Goal: Information Seeking & Learning: Learn about a topic

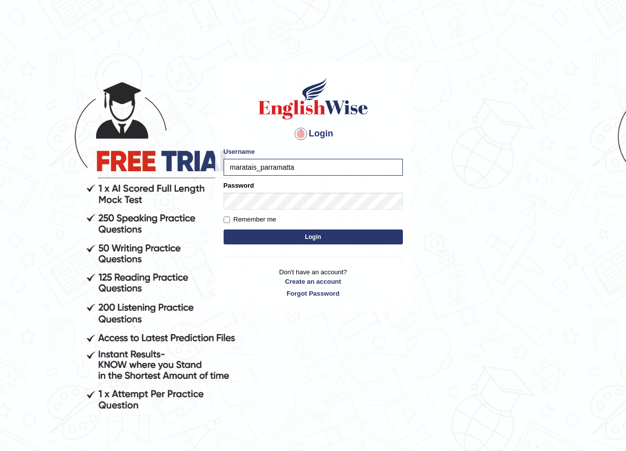
click at [138, 190] on body "Login Please fix the following errors: Username maratais_parramatta Password Re…" at bounding box center [313, 256] width 626 height 451
click at [317, 235] on button "Login" at bounding box center [312, 236] width 179 height 15
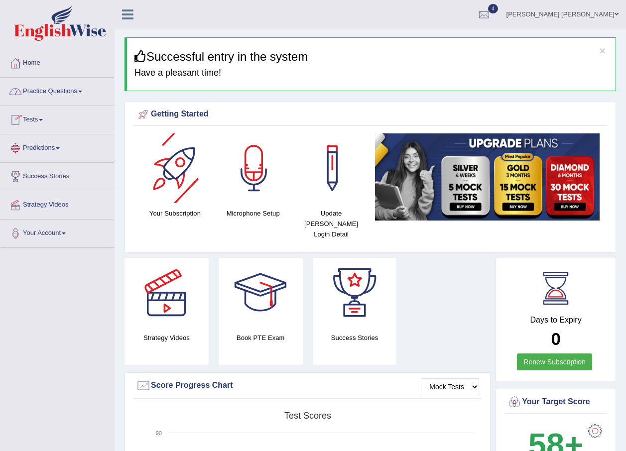
click at [183, 151] on div at bounding box center [176, 168] width 70 height 70
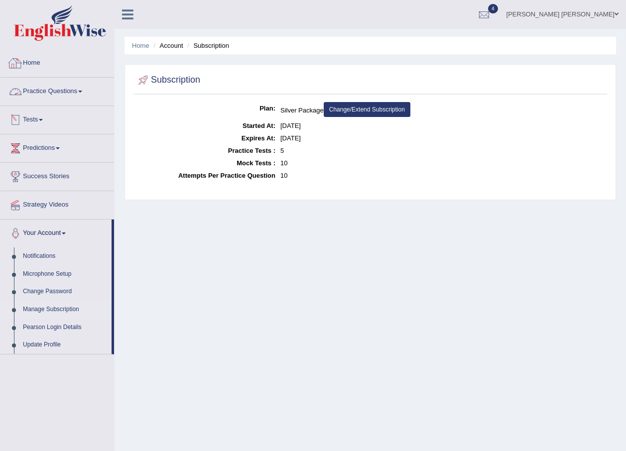
click at [42, 60] on link "Home" at bounding box center [56, 61] width 113 height 25
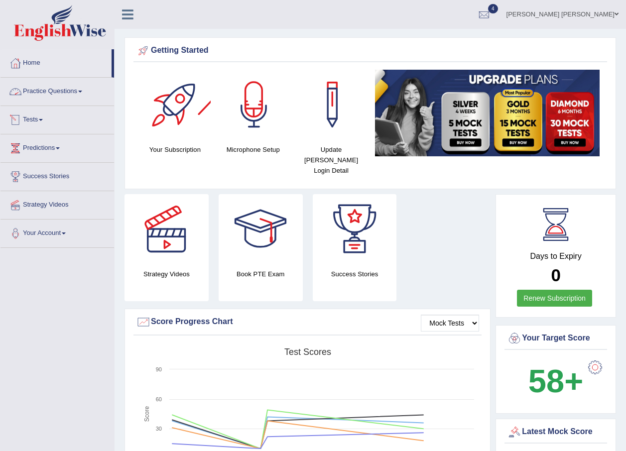
click at [171, 108] on div at bounding box center [176, 105] width 70 height 70
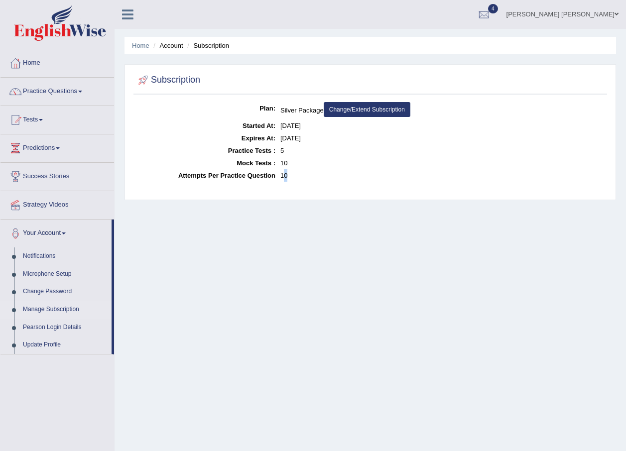
drag, startPoint x: 304, startPoint y: 179, endPoint x: 283, endPoint y: 178, distance: 20.4
click at [283, 178] on dd "10" at bounding box center [442, 175] width 324 height 12
drag, startPoint x: 283, startPoint y: 178, endPoint x: 263, endPoint y: 150, distance: 34.5
click at [263, 150] on dt "Practice Tests :" at bounding box center [205, 150] width 139 height 12
drag, startPoint x: 225, startPoint y: 147, endPoint x: 296, endPoint y: 154, distance: 71.5
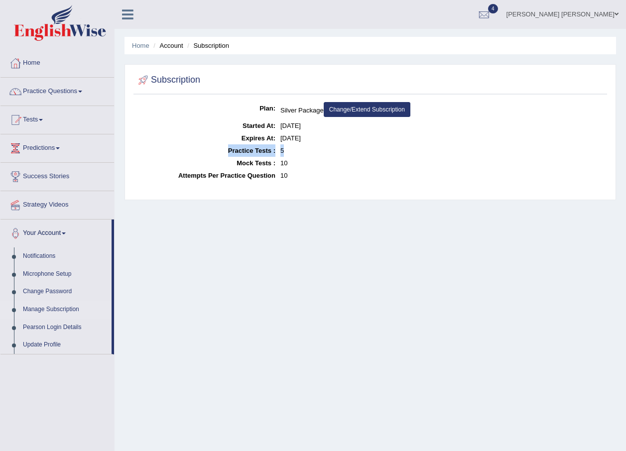
click at [296, 154] on dl "Plan: Silver Package Change/Extend Subscription Started At: Sep 4, 2025 Expires…" at bounding box center [370, 142] width 468 height 80
drag, startPoint x: 296, startPoint y: 154, endPoint x: 236, endPoint y: 168, distance: 61.8
click at [236, 168] on dl "Plan: Silver Package Change/Extend Subscription Started At: Sep 4, 2025 Expires…" at bounding box center [370, 142] width 468 height 80
drag, startPoint x: 236, startPoint y: 168, endPoint x: 203, endPoint y: 172, distance: 33.1
click at [203, 172] on dt "Attempts Per Practice Question" at bounding box center [205, 175] width 139 height 12
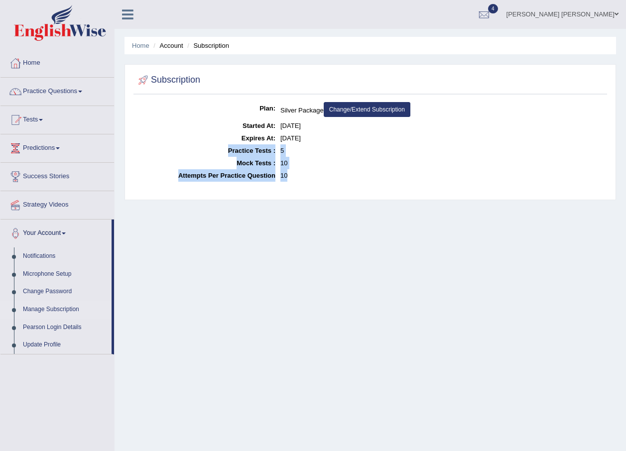
drag, startPoint x: 295, startPoint y: 177, endPoint x: 225, endPoint y: 152, distance: 74.0
click at [225, 152] on dl "Plan: Silver Package Change/Extend Subscription Started At: Sep 4, 2025 Expires…" at bounding box center [370, 142] width 468 height 80
drag, startPoint x: 225, startPoint y: 152, endPoint x: 244, endPoint y: 153, distance: 19.4
copy dl "Practice Tests : 5 Mock Tests : 10 Attempts Per Practice Question 10"
click at [310, 147] on dd "5" at bounding box center [442, 150] width 324 height 12
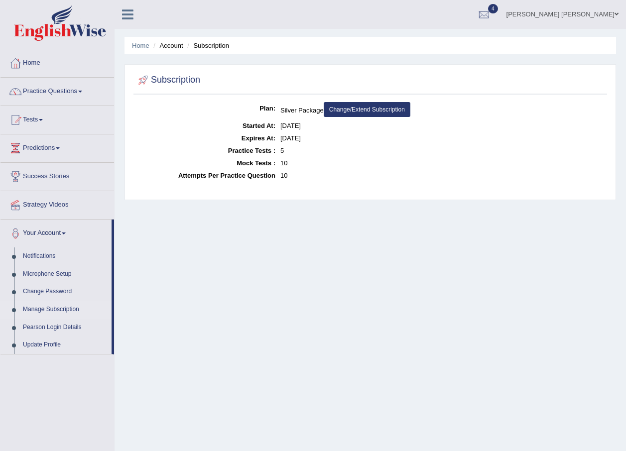
click at [182, 120] on dt "Started At:" at bounding box center [205, 125] width 139 height 12
click at [61, 91] on link "Practice Questions" at bounding box center [56, 90] width 113 height 25
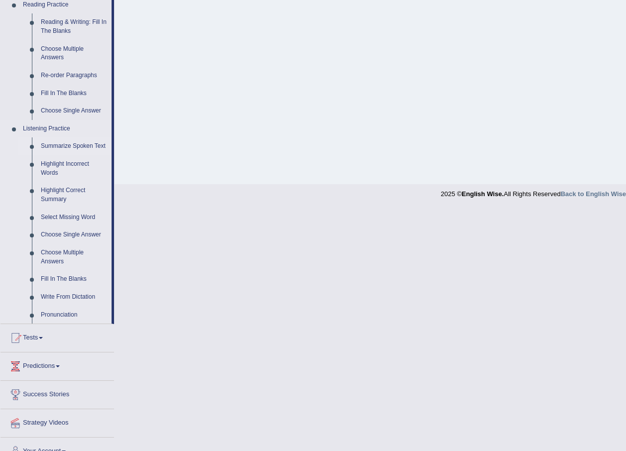
scroll to position [329, 0]
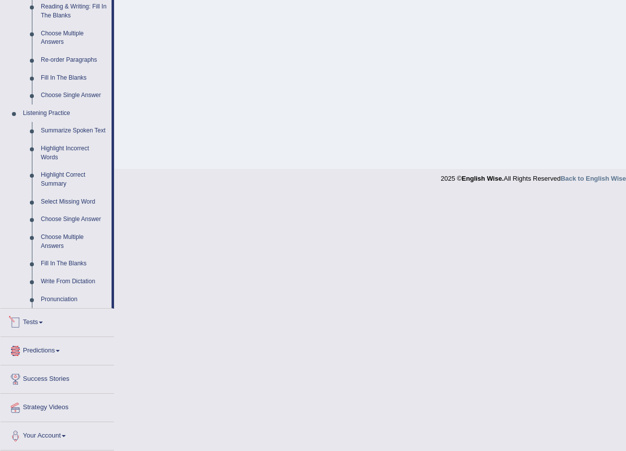
click at [37, 355] on link "Predictions" at bounding box center [56, 349] width 113 height 25
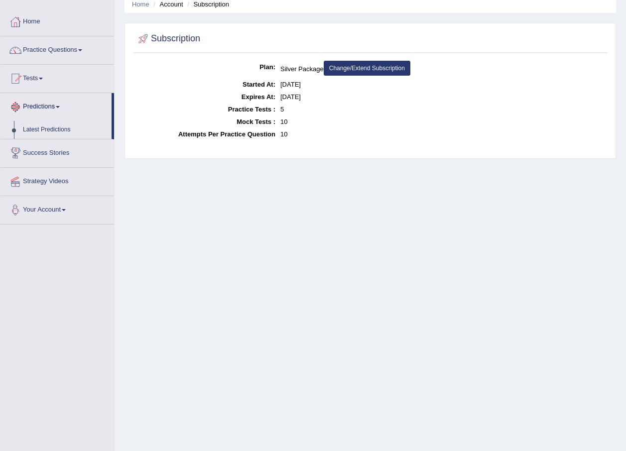
scroll to position [0, 0]
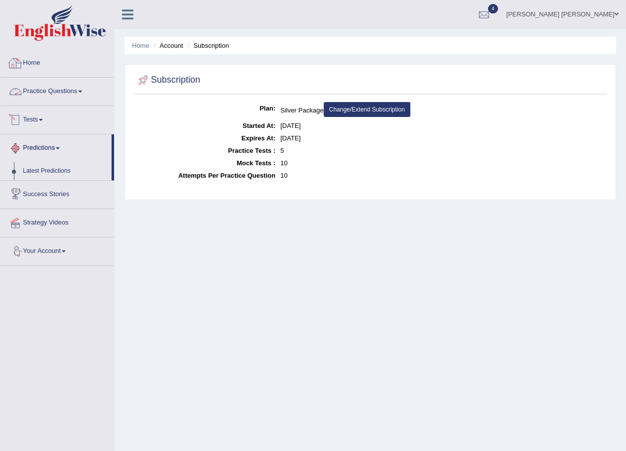
click at [37, 63] on link "Home" at bounding box center [56, 61] width 113 height 25
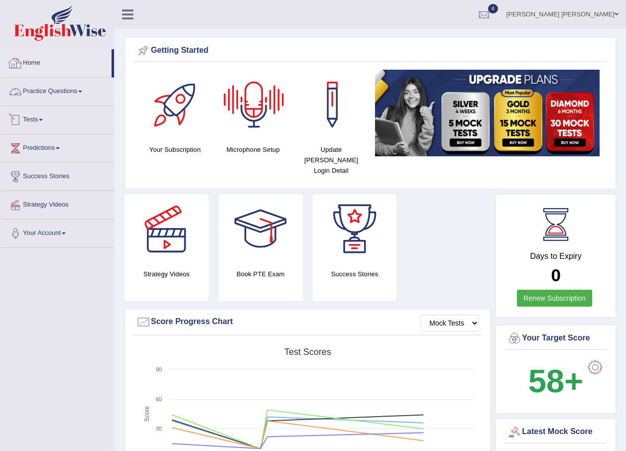
click at [32, 87] on link "Practice Questions" at bounding box center [56, 90] width 113 height 25
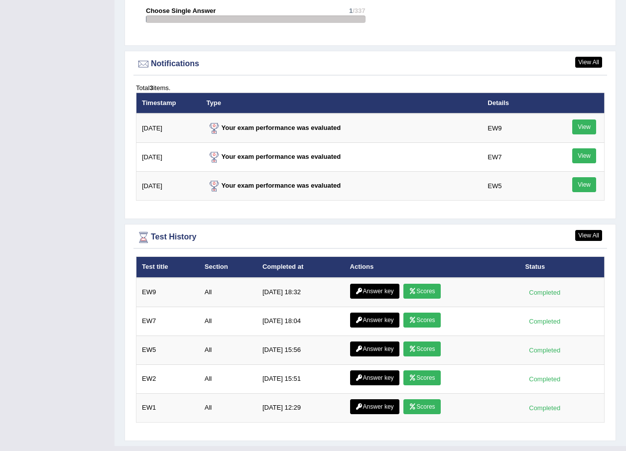
scroll to position [1181, 0]
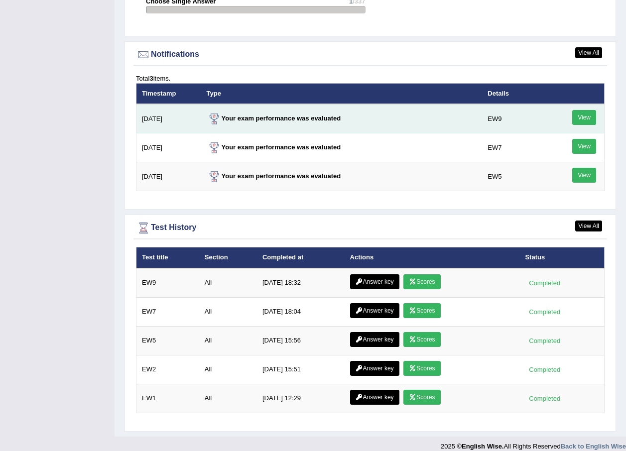
click at [582, 110] on link "View" at bounding box center [584, 117] width 24 height 15
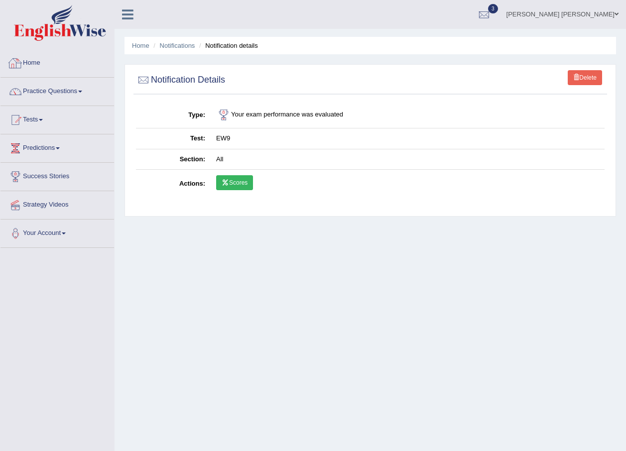
click at [40, 66] on link "Home" at bounding box center [56, 61] width 113 height 25
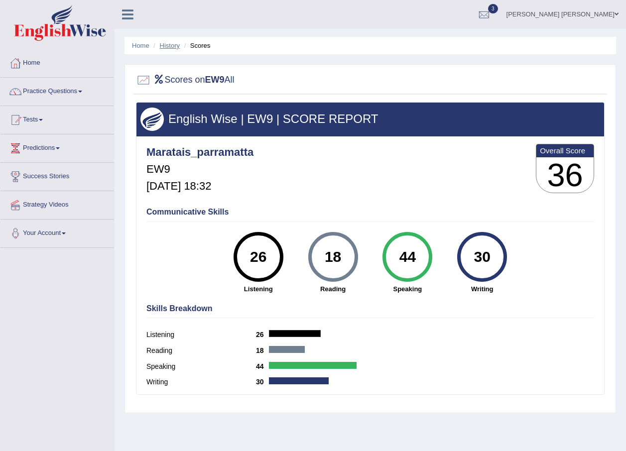
click at [174, 46] on link "History" at bounding box center [170, 45] width 20 height 7
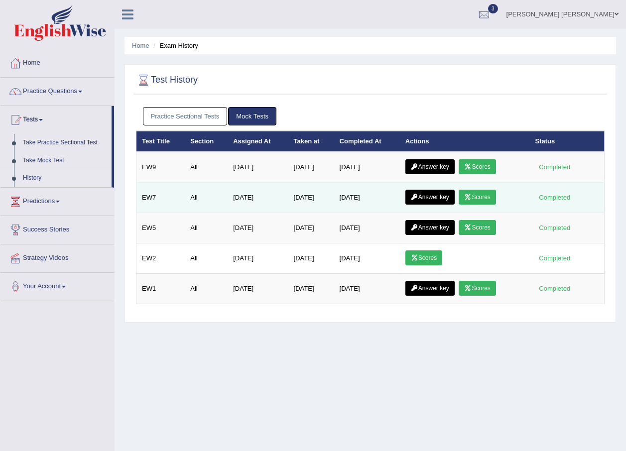
click at [485, 200] on link "Scores" at bounding box center [476, 197] width 37 height 15
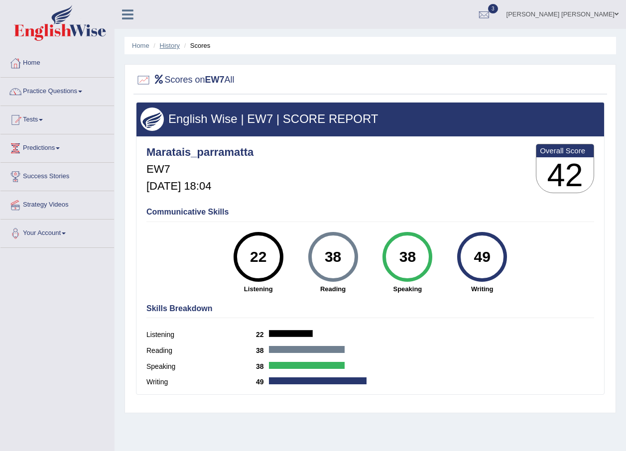
click at [175, 42] on link "History" at bounding box center [170, 45] width 20 height 7
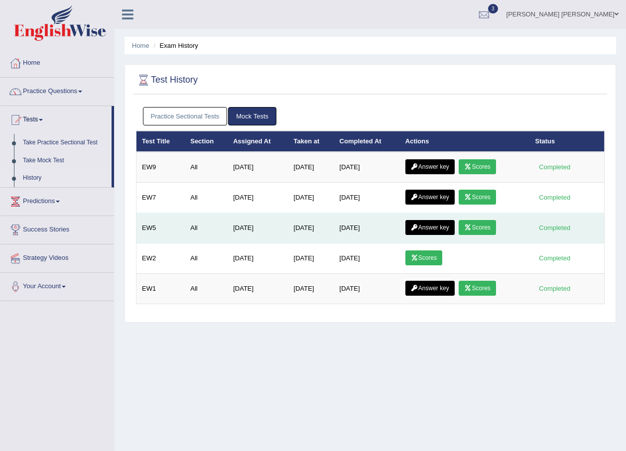
click at [483, 223] on link "Scores" at bounding box center [476, 227] width 37 height 15
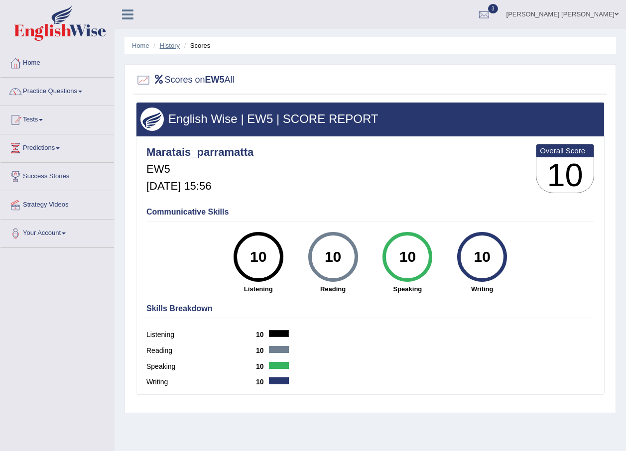
click at [165, 48] on link "History" at bounding box center [170, 45] width 20 height 7
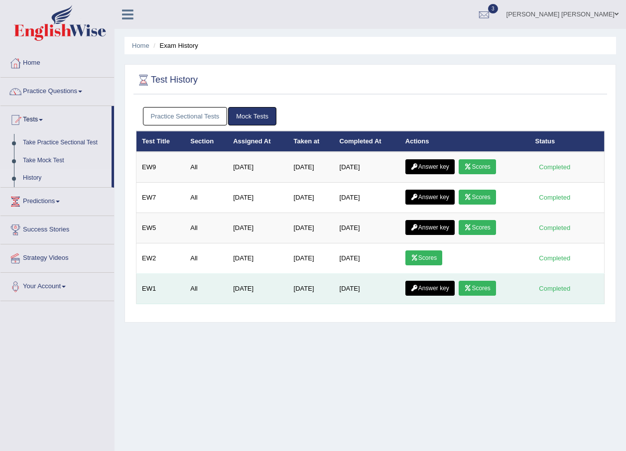
click at [481, 285] on link "Scores" at bounding box center [476, 288] width 37 height 15
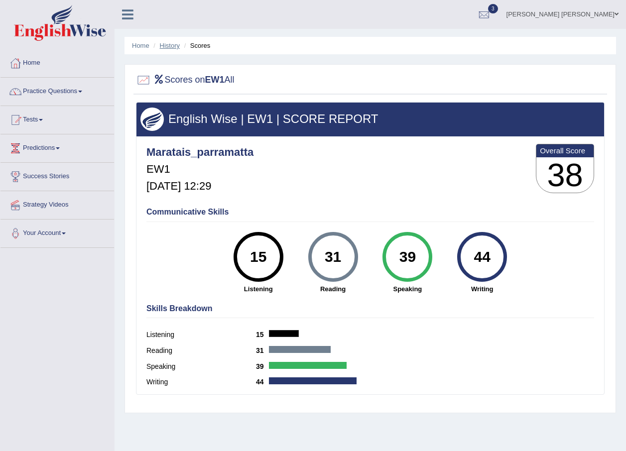
click at [170, 46] on link "History" at bounding box center [170, 45] width 20 height 7
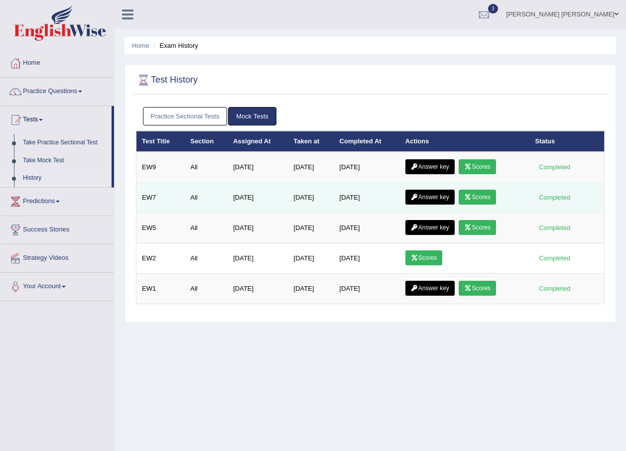
click at [481, 195] on link "Scores" at bounding box center [476, 197] width 37 height 15
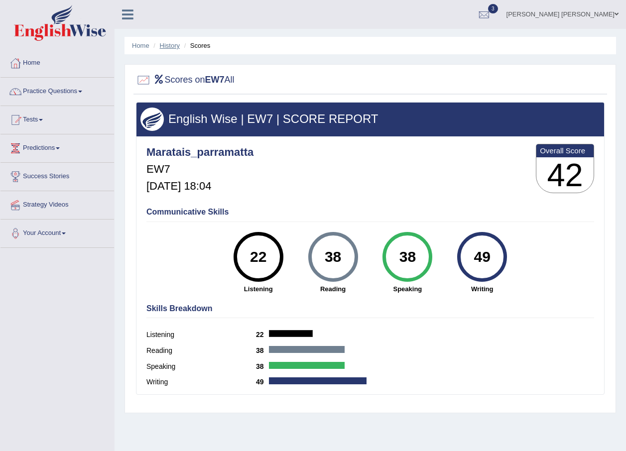
click at [175, 44] on link "History" at bounding box center [170, 45] width 20 height 7
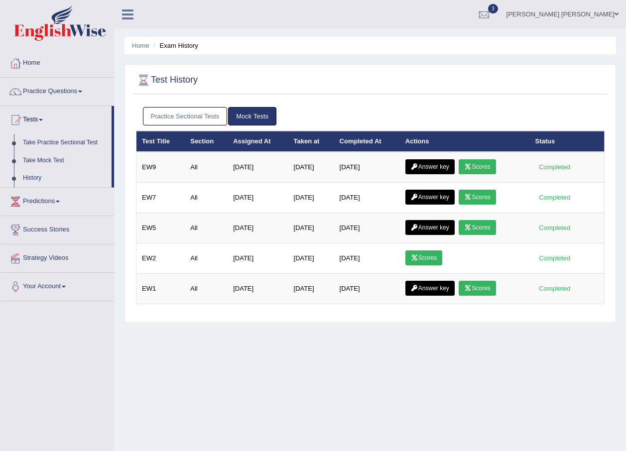
click at [484, 171] on link "Scores" at bounding box center [476, 166] width 37 height 15
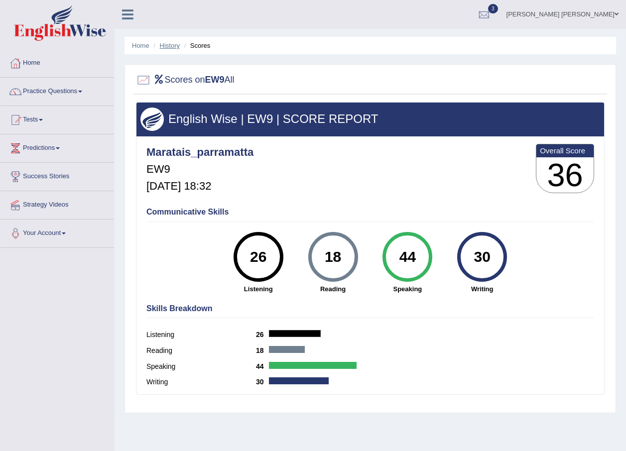
click at [167, 43] on link "History" at bounding box center [170, 45] width 20 height 7
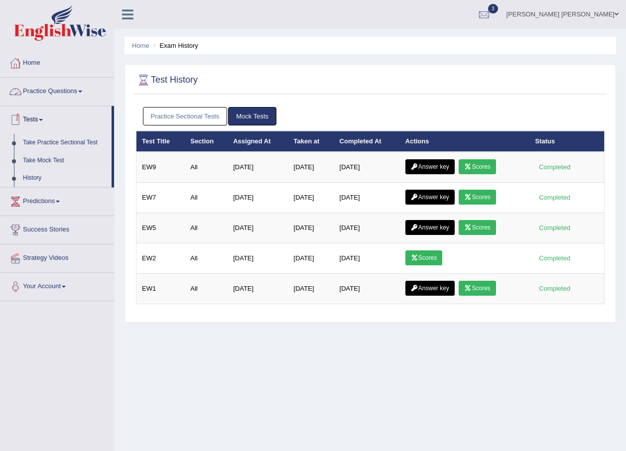
click at [29, 65] on link "Home" at bounding box center [56, 61] width 113 height 25
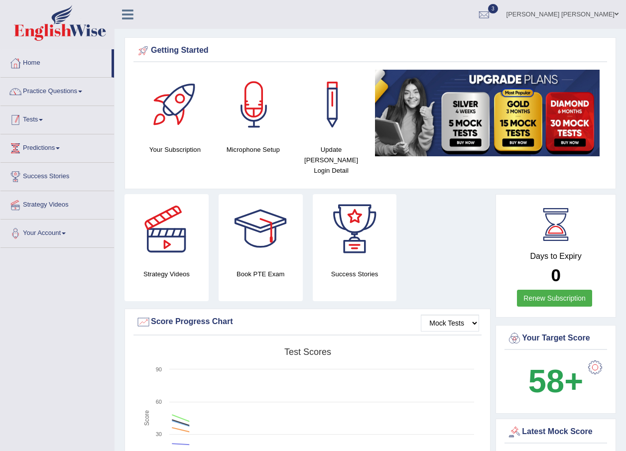
click at [48, 91] on link "Practice Questions" at bounding box center [56, 90] width 113 height 25
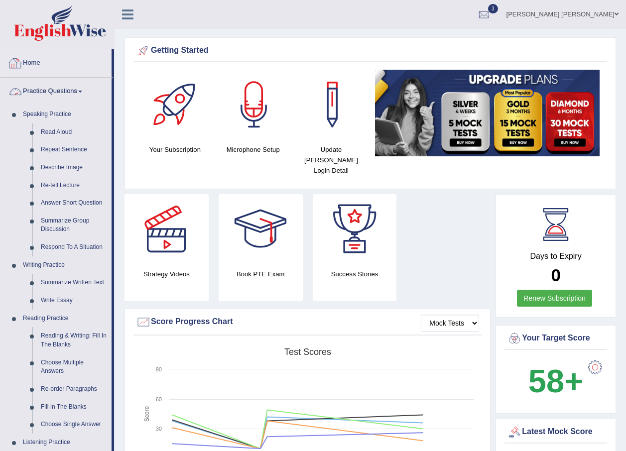
click at [37, 59] on link "Home" at bounding box center [55, 61] width 111 height 25
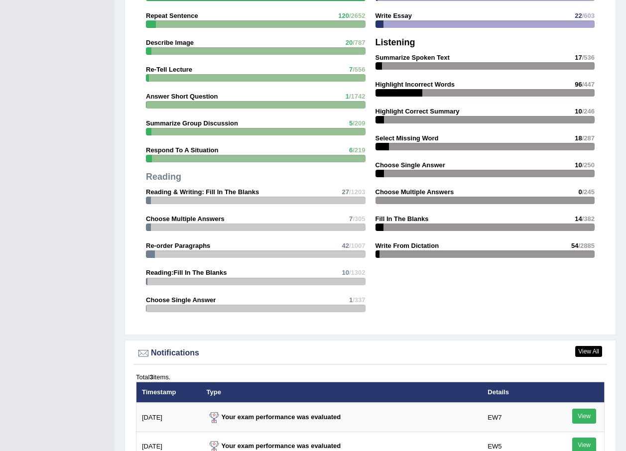
scroll to position [982, 0]
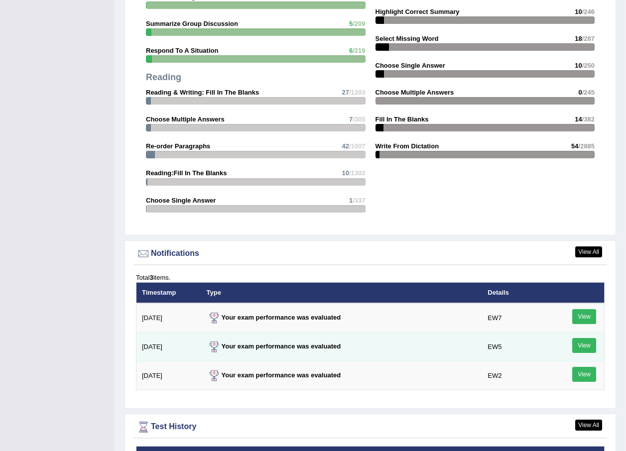
click at [590, 339] on link "View" at bounding box center [584, 345] width 24 height 15
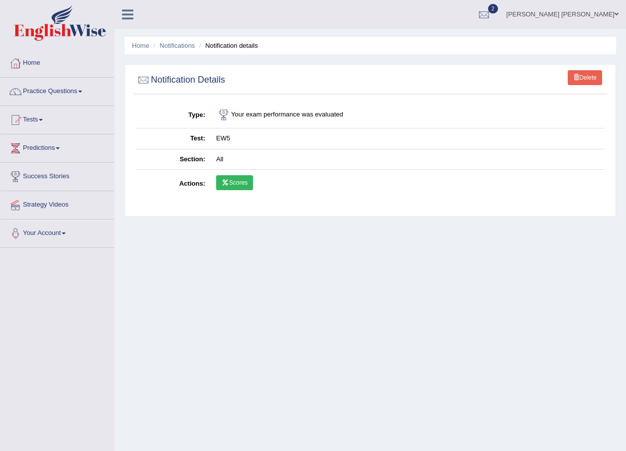
click at [231, 184] on link "Scores" at bounding box center [234, 182] width 37 height 15
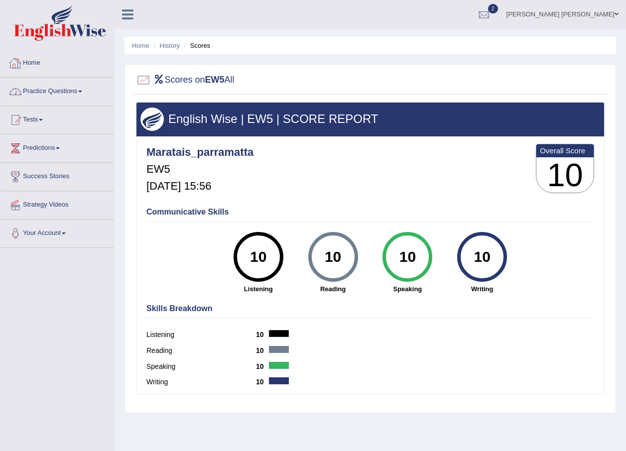
click at [30, 53] on link "Home" at bounding box center [56, 61] width 113 height 25
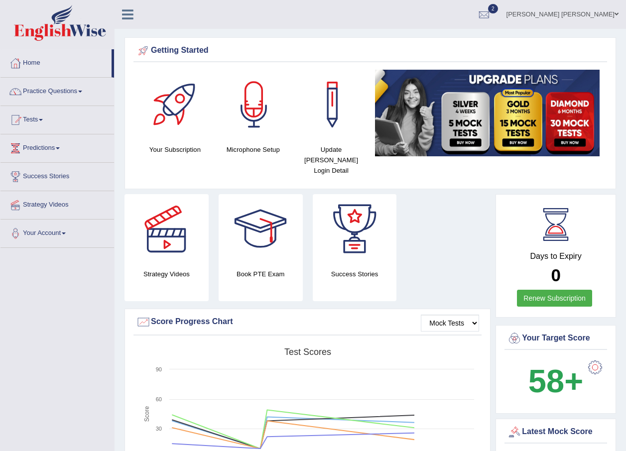
drag, startPoint x: 0, startPoint y: 0, endPoint x: 45, endPoint y: 90, distance: 100.6
click at [45, 90] on link "Practice Questions" at bounding box center [56, 90] width 113 height 25
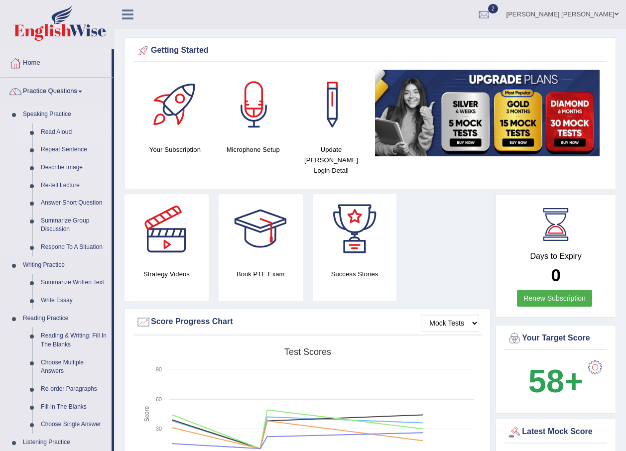
click at [61, 135] on link "Read Aloud" at bounding box center [73, 132] width 75 height 18
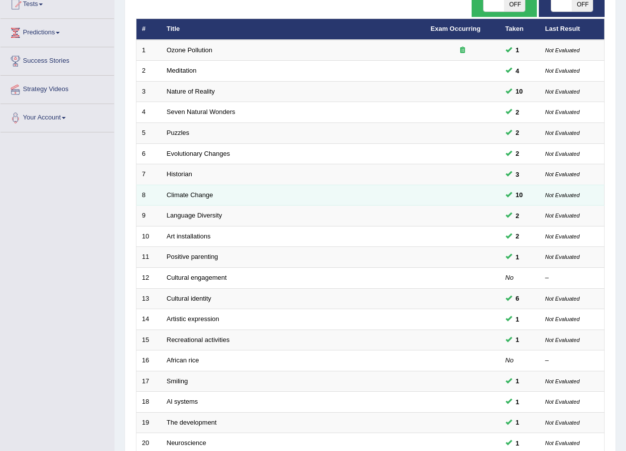
scroll to position [208, 0]
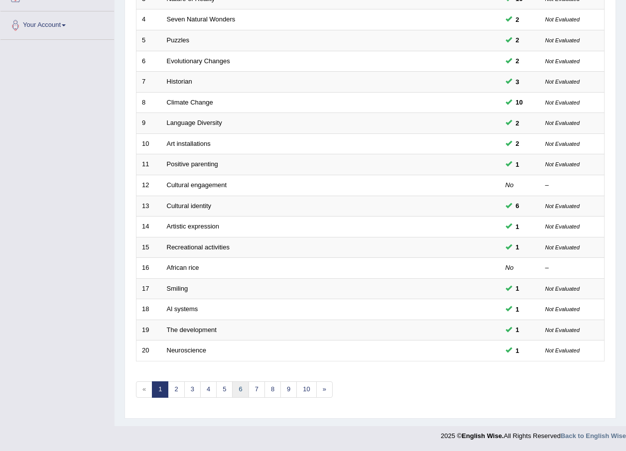
click at [233, 385] on link "6" at bounding box center [240, 389] width 16 height 16
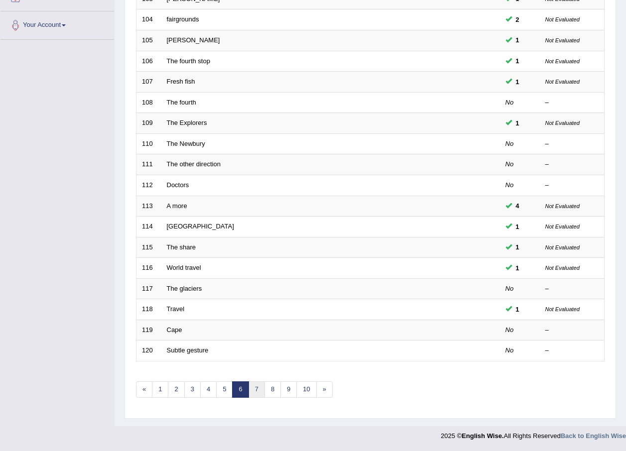
scroll to position [208, 0]
click at [258, 390] on link "7" at bounding box center [256, 389] width 16 height 16
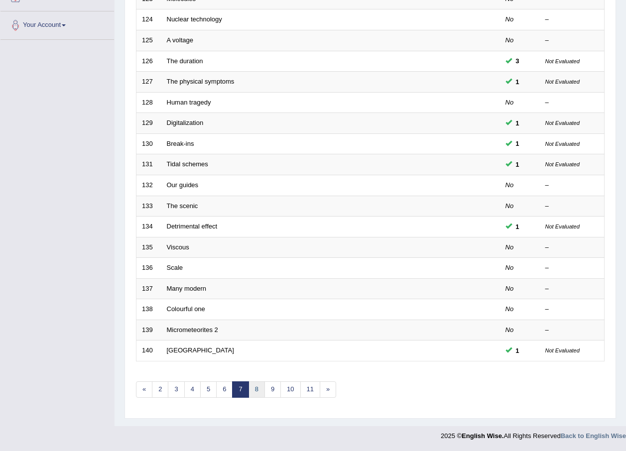
click at [253, 388] on link "8" at bounding box center [256, 389] width 16 height 16
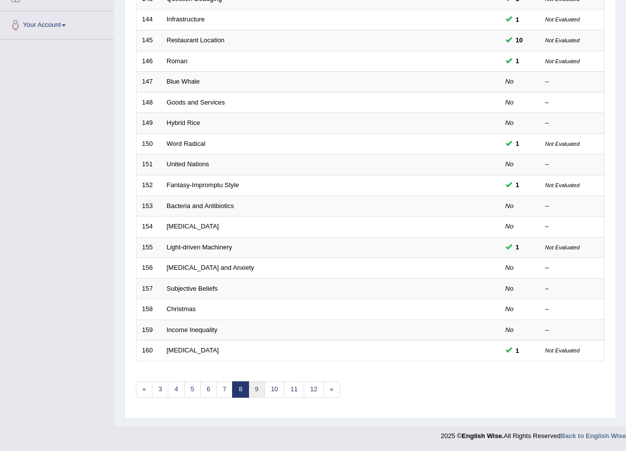
click at [253, 388] on link "9" at bounding box center [256, 389] width 16 height 16
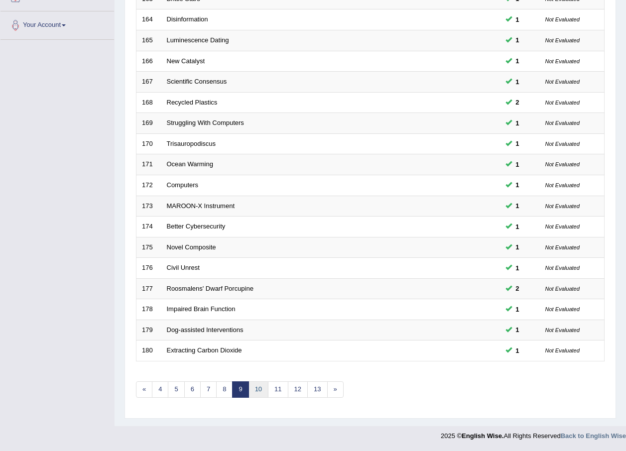
click at [252, 388] on link "10" at bounding box center [258, 389] width 20 height 16
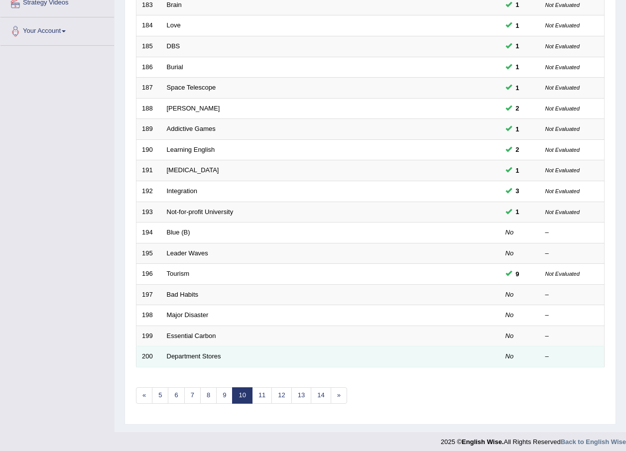
scroll to position [208, 0]
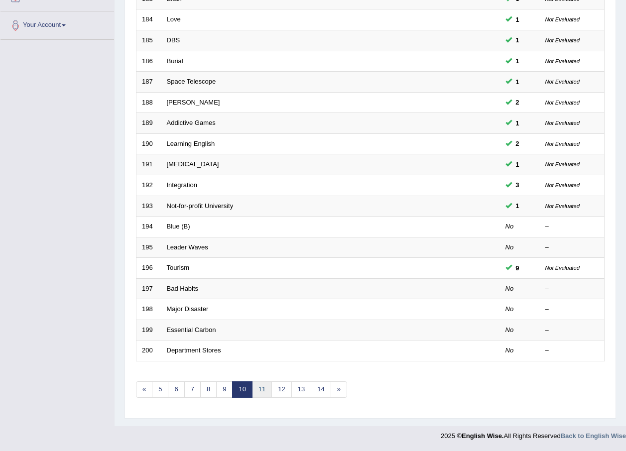
click at [264, 384] on link "11" at bounding box center [262, 389] width 20 height 16
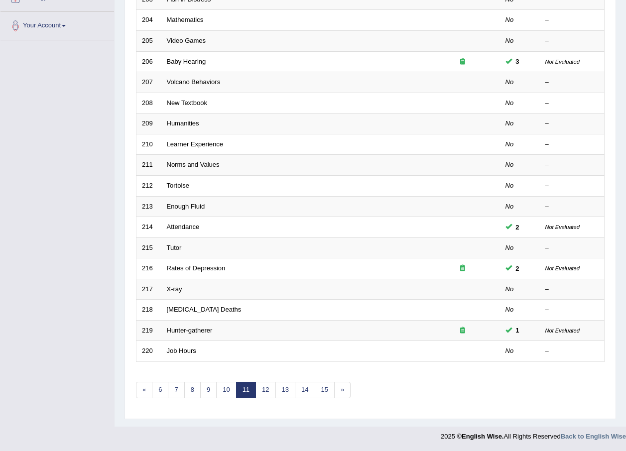
scroll to position [208, 0]
click at [267, 384] on link "12" at bounding box center [265, 389] width 20 height 16
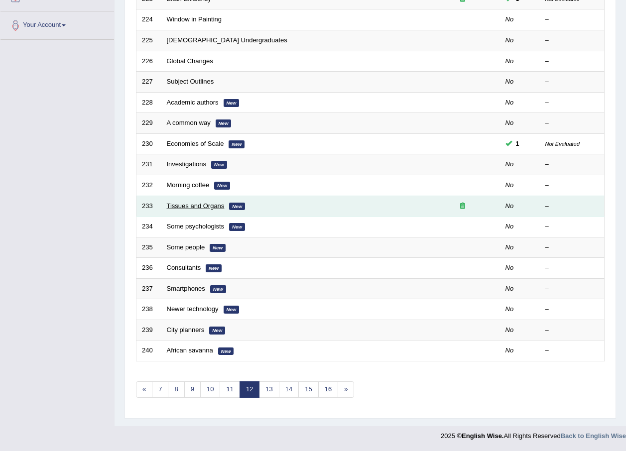
click at [193, 208] on link "Tissues and Organs" at bounding box center [196, 205] width 58 height 7
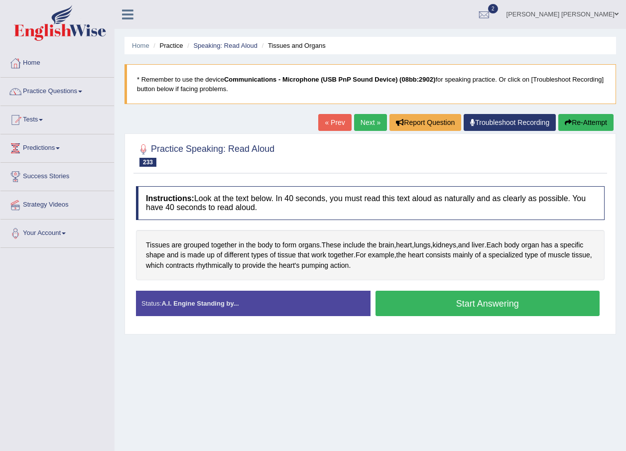
click at [508, 307] on button "Start Answering" at bounding box center [487, 303] width 224 height 25
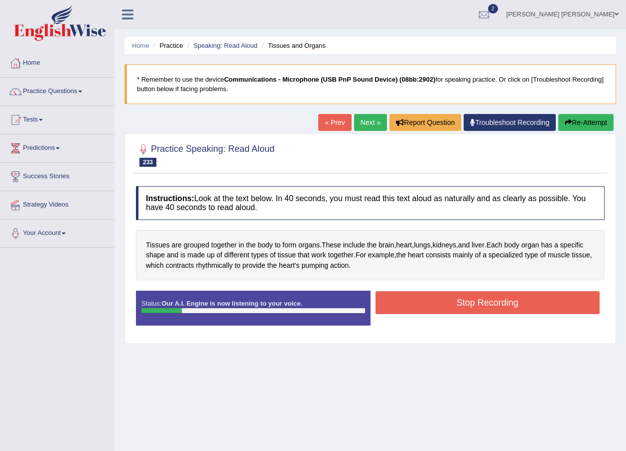
click at [471, 307] on button "Stop Recording" at bounding box center [487, 302] width 224 height 23
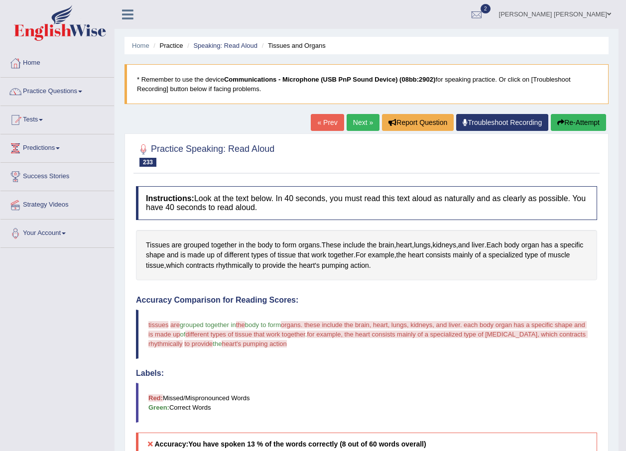
click at [599, 11] on link "[PERSON_NAME] [PERSON_NAME]" at bounding box center [554, 13] width 127 height 26
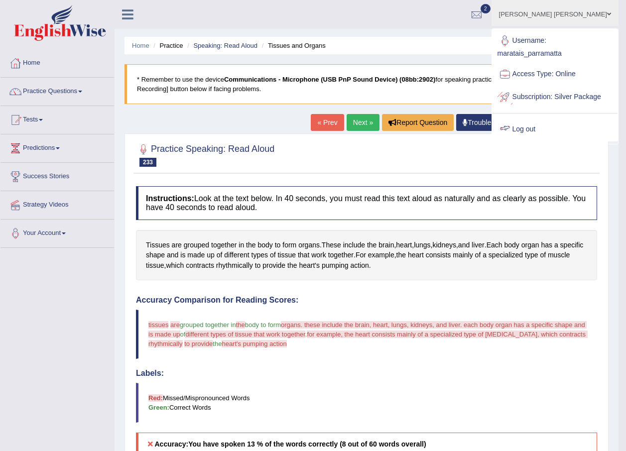
click at [558, 141] on link "Log out" at bounding box center [554, 129] width 125 height 23
